Goal: Information Seeking & Learning: Learn about a topic

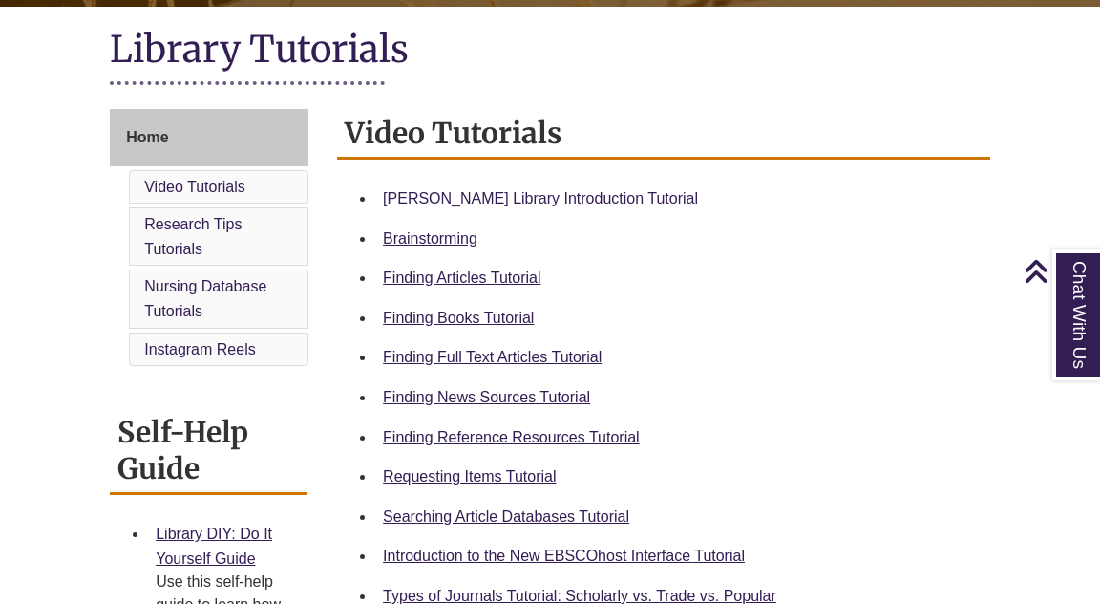
scroll to position [434, 0]
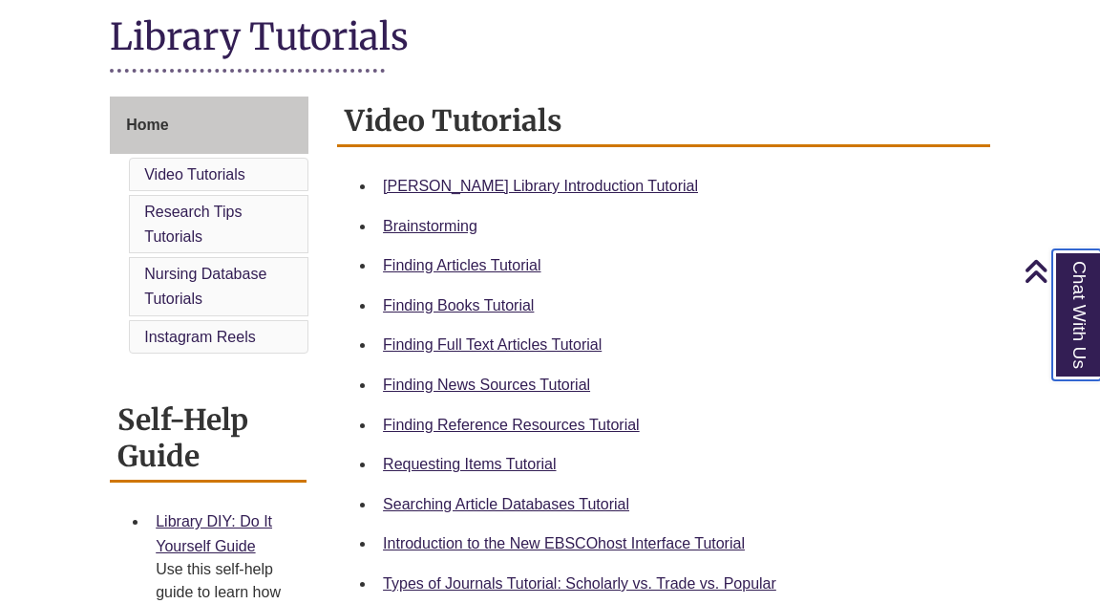
scroll to position [442, 0]
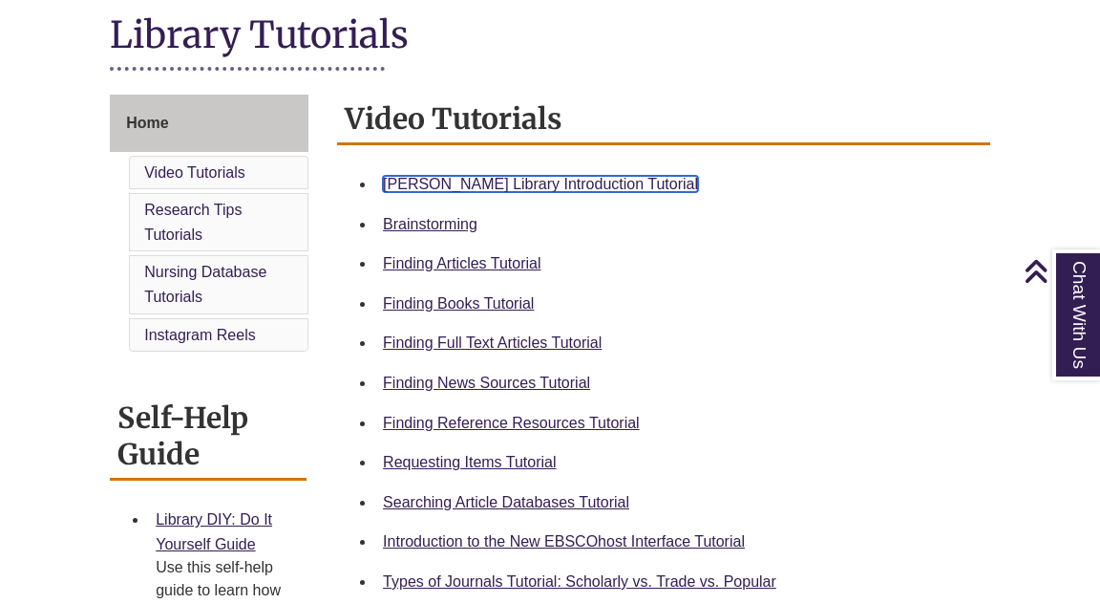
click at [467, 185] on link "Berntsen Library Introduction Tutorial" at bounding box center [540, 184] width 315 height 16
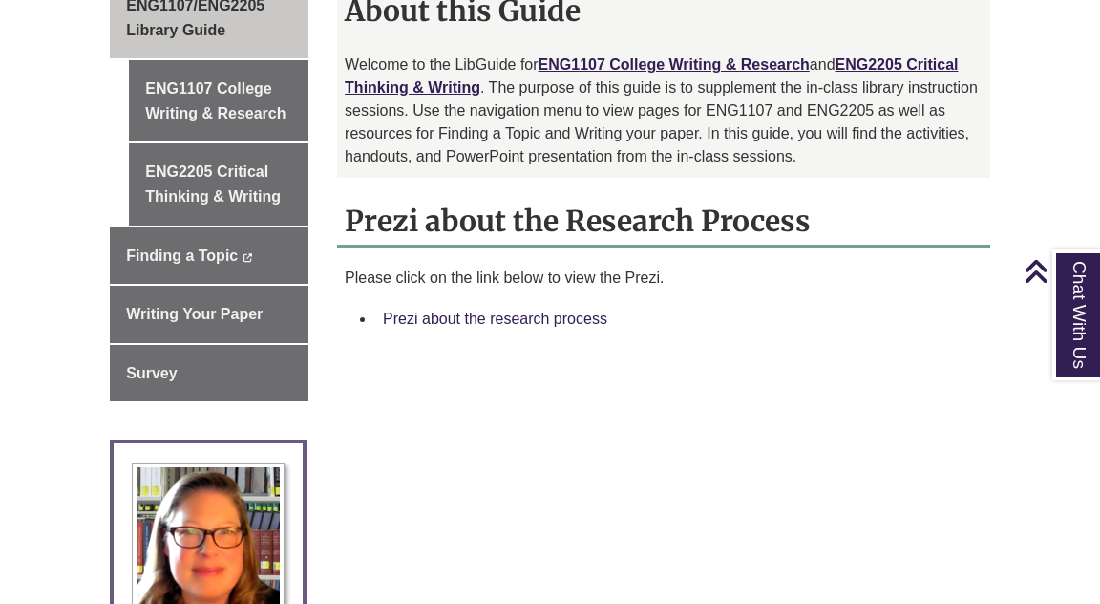
scroll to position [582, 0]
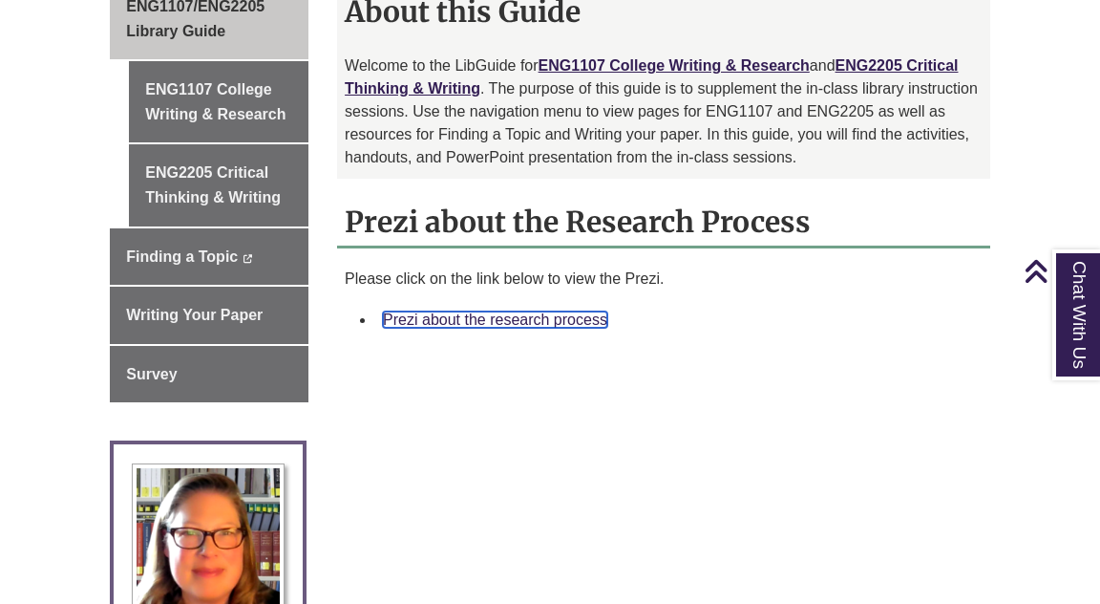
click at [499, 320] on link "Prezi about the research process" at bounding box center [495, 319] width 224 height 16
